Goal: Task Accomplishment & Management: Complete application form

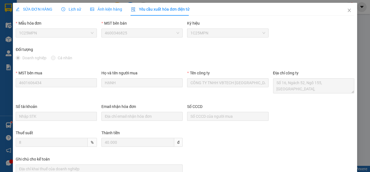
scroll to position [4, 0]
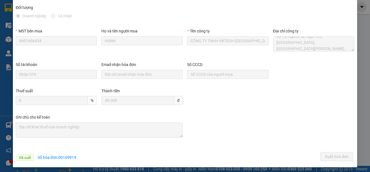
click at [103, 172] on img at bounding box center [101, 175] width 3 height 3
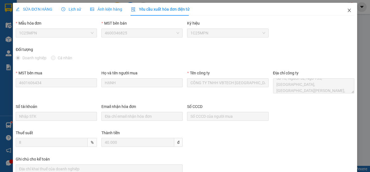
click at [347, 11] on icon "close" at bounding box center [349, 10] width 4 height 4
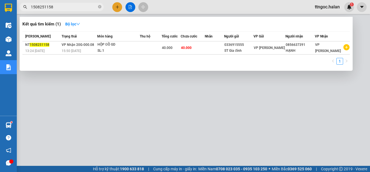
drag, startPoint x: 51, startPoint y: 5, endPoint x: 46, endPoint y: 8, distance: 5.8
click at [46, 8] on input "1508251158" at bounding box center [64, 7] width 66 height 6
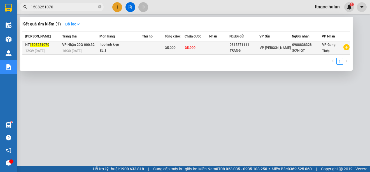
type input "1508251070"
click at [43, 44] on span "1508251070" at bounding box center [40, 45] width 20 height 4
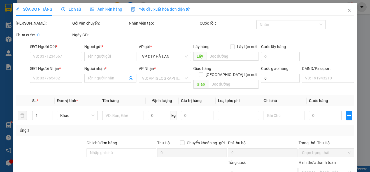
type input "0815371111"
type input "TRANG"
type input "0988838328"
type input "SƠN GT"
type input "35.000"
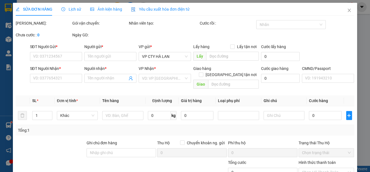
type input "35.000"
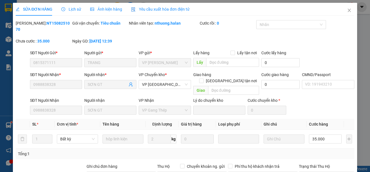
click at [163, 4] on div "Yêu cầu xuất hóa đơn điện tử" at bounding box center [160, 9] width 58 height 13
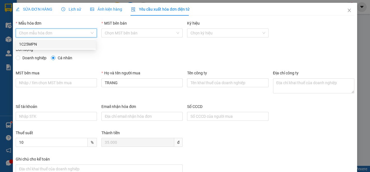
click at [54, 34] on input "Mẫu hóa đơn" at bounding box center [54, 33] width 71 height 8
click at [37, 46] on div "1C25MPN" at bounding box center [55, 44] width 73 height 6
type input "8"
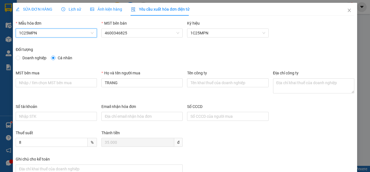
click at [29, 57] on span "Doanh nghiệp" at bounding box center [34, 58] width 29 height 6
click at [20, 57] on input "Doanh nghiệp" at bounding box center [18, 58] width 4 height 4
radio input "true"
radio input "false"
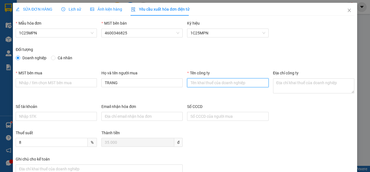
paste input "CÔNG TY TNHH DỊCH VỤ PHÂN PHỐI TỔNG HỢP LỘC PHÚ TÀI"
type input "CÔNG TY TNHH DỊCH VỤ PHÂN PHỐI TỔNG HỢP LỘC PHÚ TÀI"
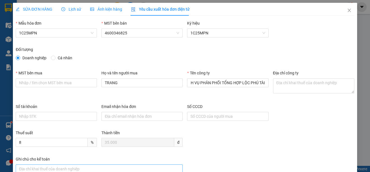
scroll to position [0, 0]
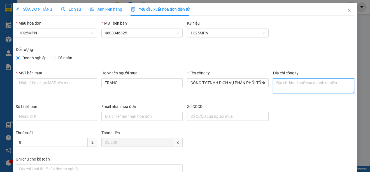
paste textarea "SN 42- Ngõ 593/1- Đ. Cách mạng tháng 8 - Tổ 2, Phường Gia Sàng, Tỉnh [GEOGRAPHI…"
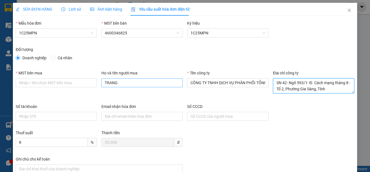
scroll to position [4, 0]
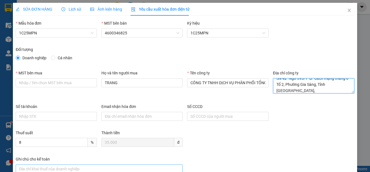
type textarea "SN 42- Ngõ 593/1- Đ. Cách mạng tháng 8 - Tổ 2, Phường Gia Sàng, Tỉnh [GEOGRAPHI…"
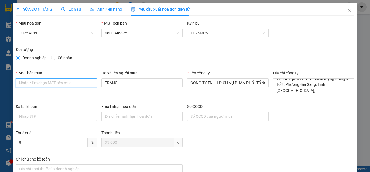
paste input "4601603810"
click at [18, 83] on input "4601603810" at bounding box center [56, 82] width 81 height 9
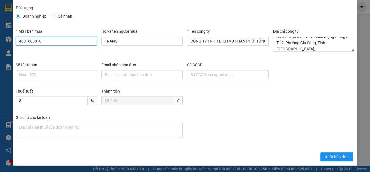
scroll to position [42, 0]
type input "4601603810"
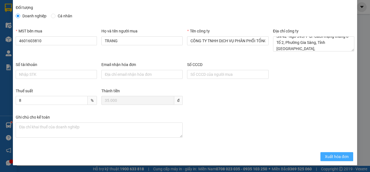
click at [325, 158] on span "Xuất hóa đơn" at bounding box center [337, 157] width 24 height 6
